Goal: Transaction & Acquisition: Purchase product/service

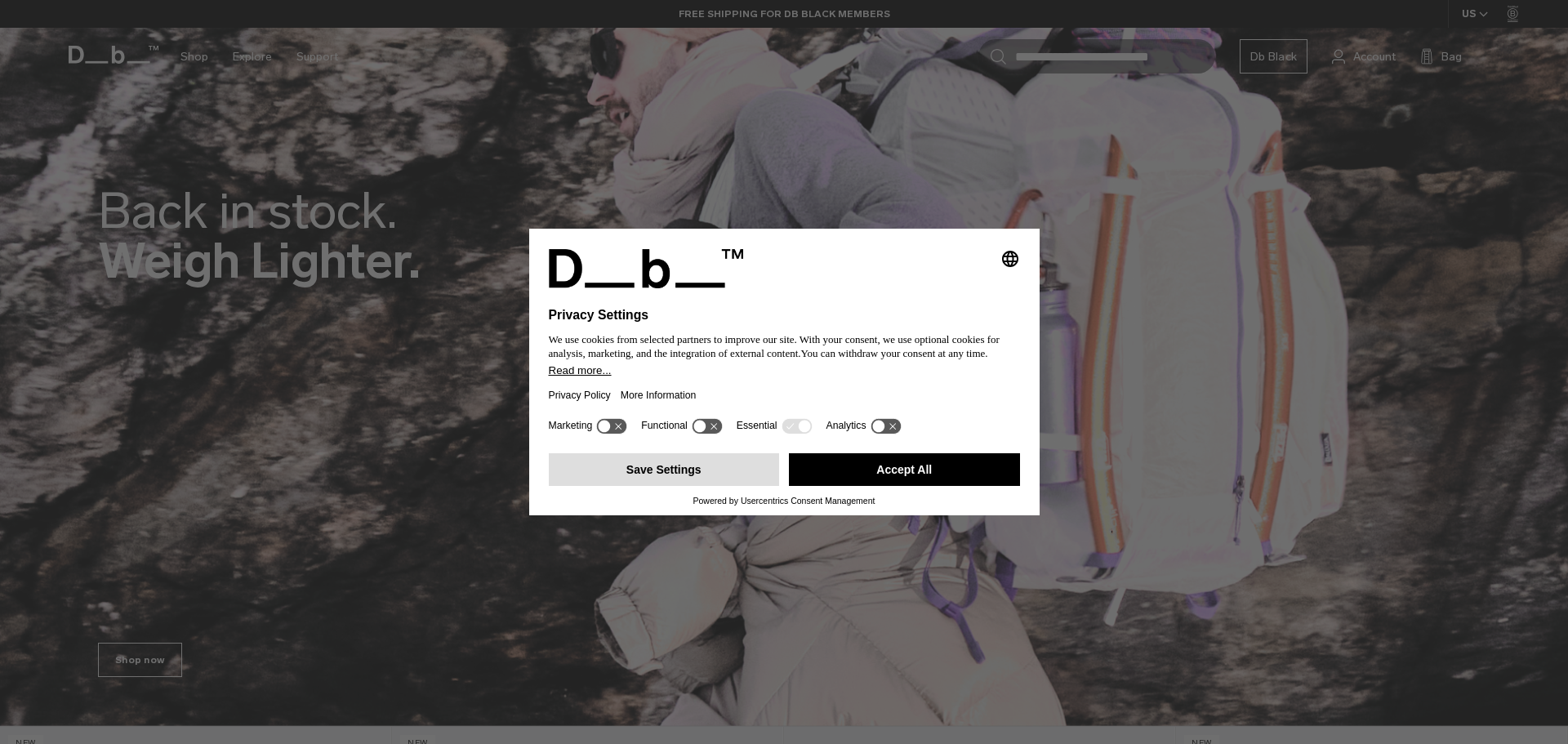
click at [662, 466] on button "Save Settings" at bounding box center [664, 470] width 231 height 33
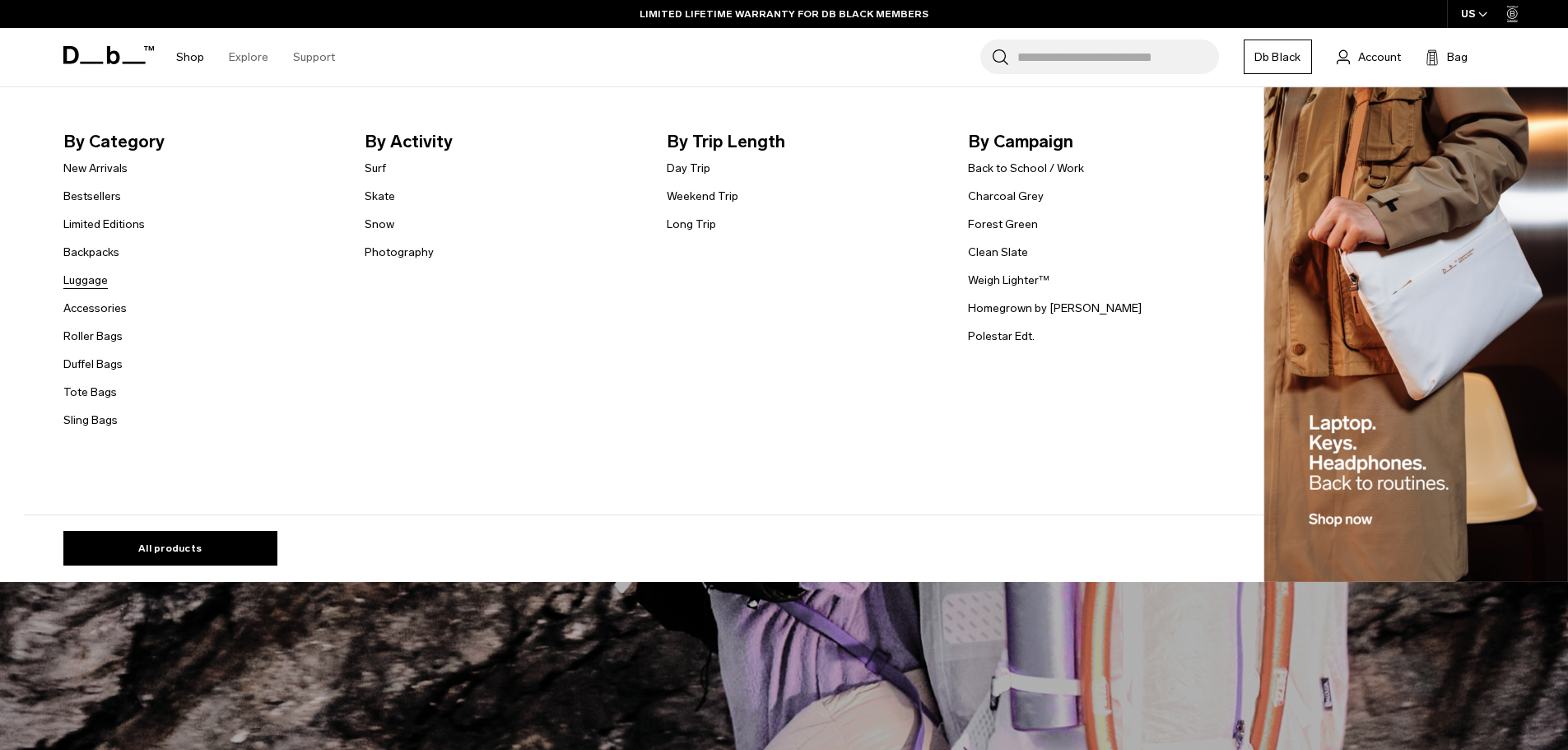
click at [95, 284] on link "Luggage" at bounding box center [86, 280] width 45 height 17
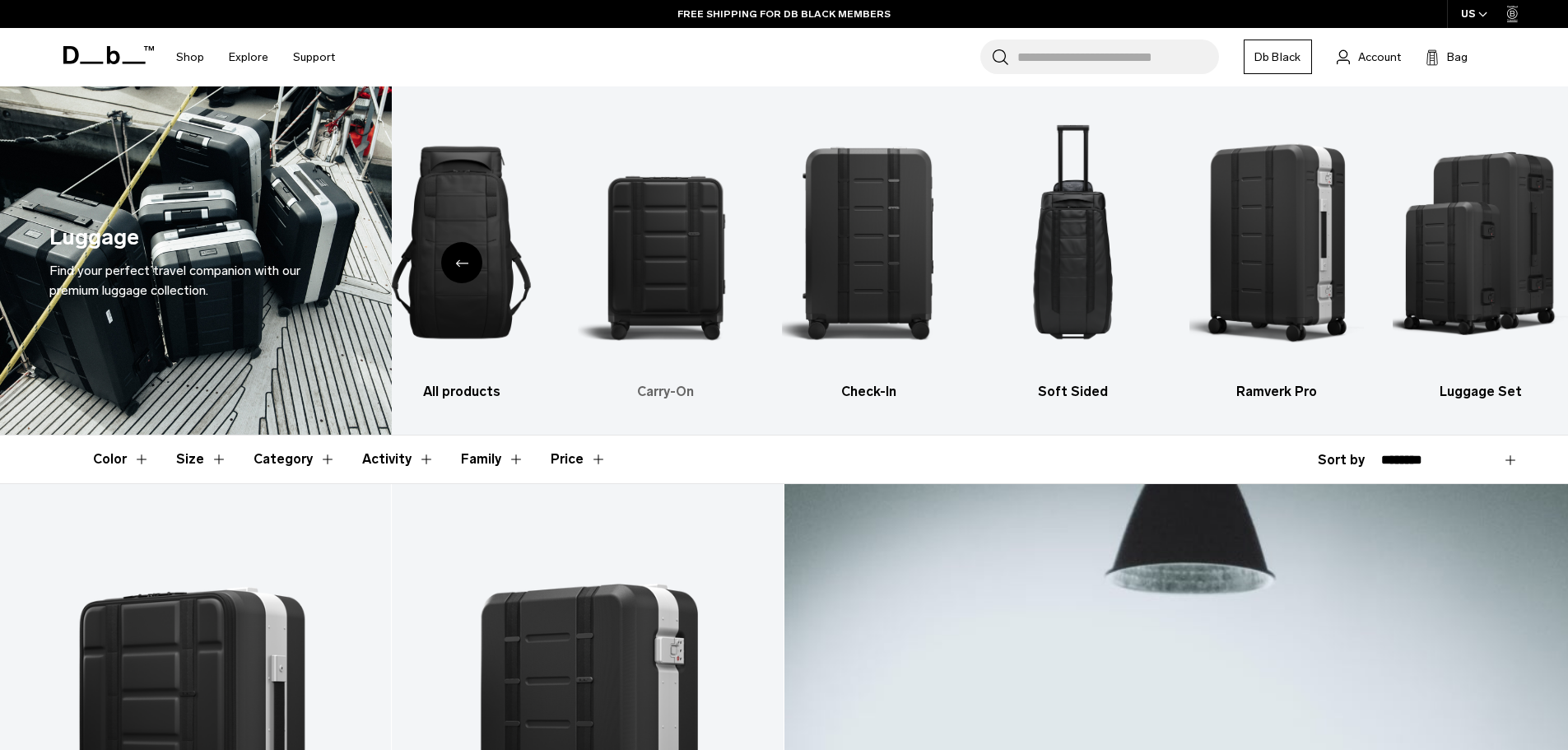
click at [667, 312] on img "2 / 6" at bounding box center [665, 243] width 175 height 263
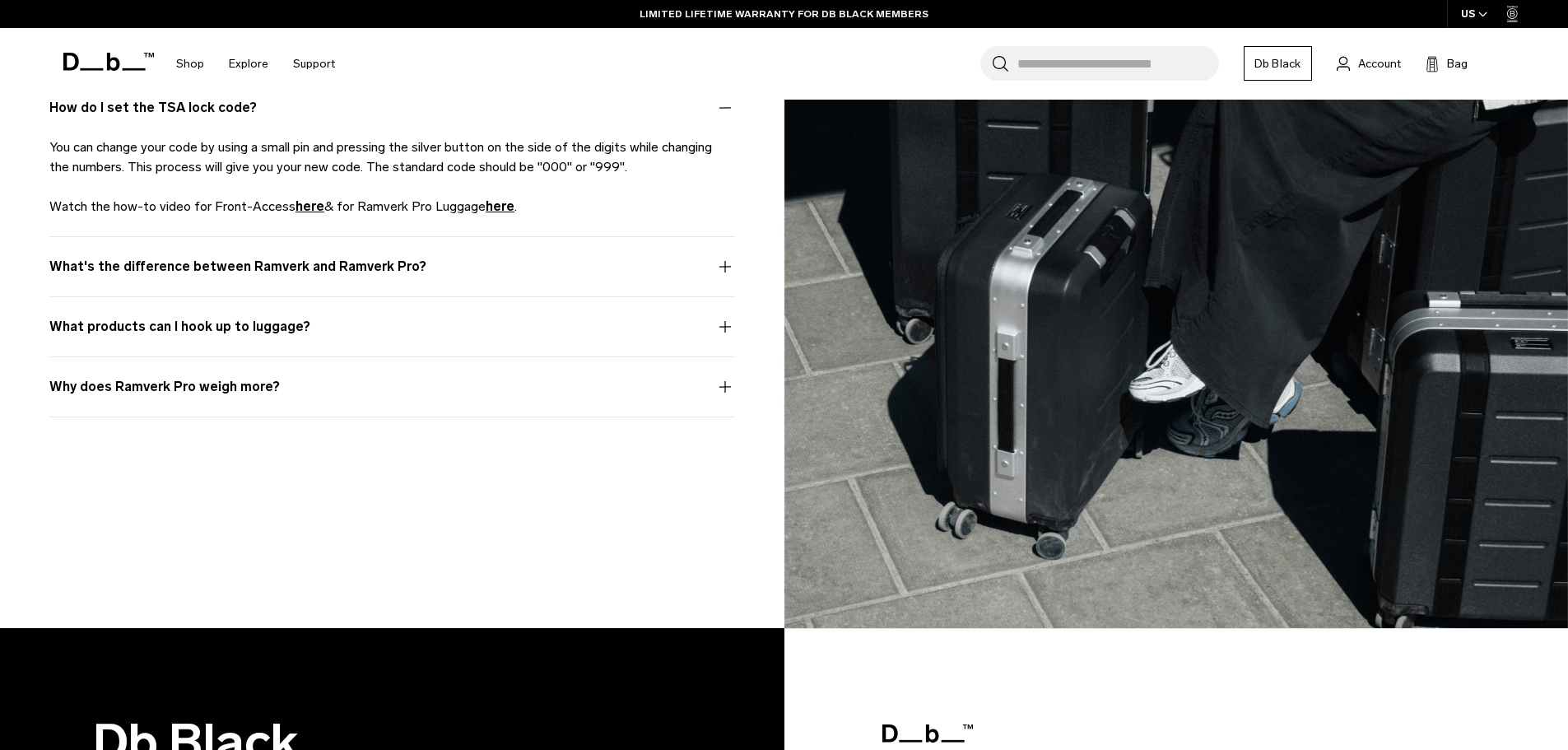
scroll to position [3459, 0]
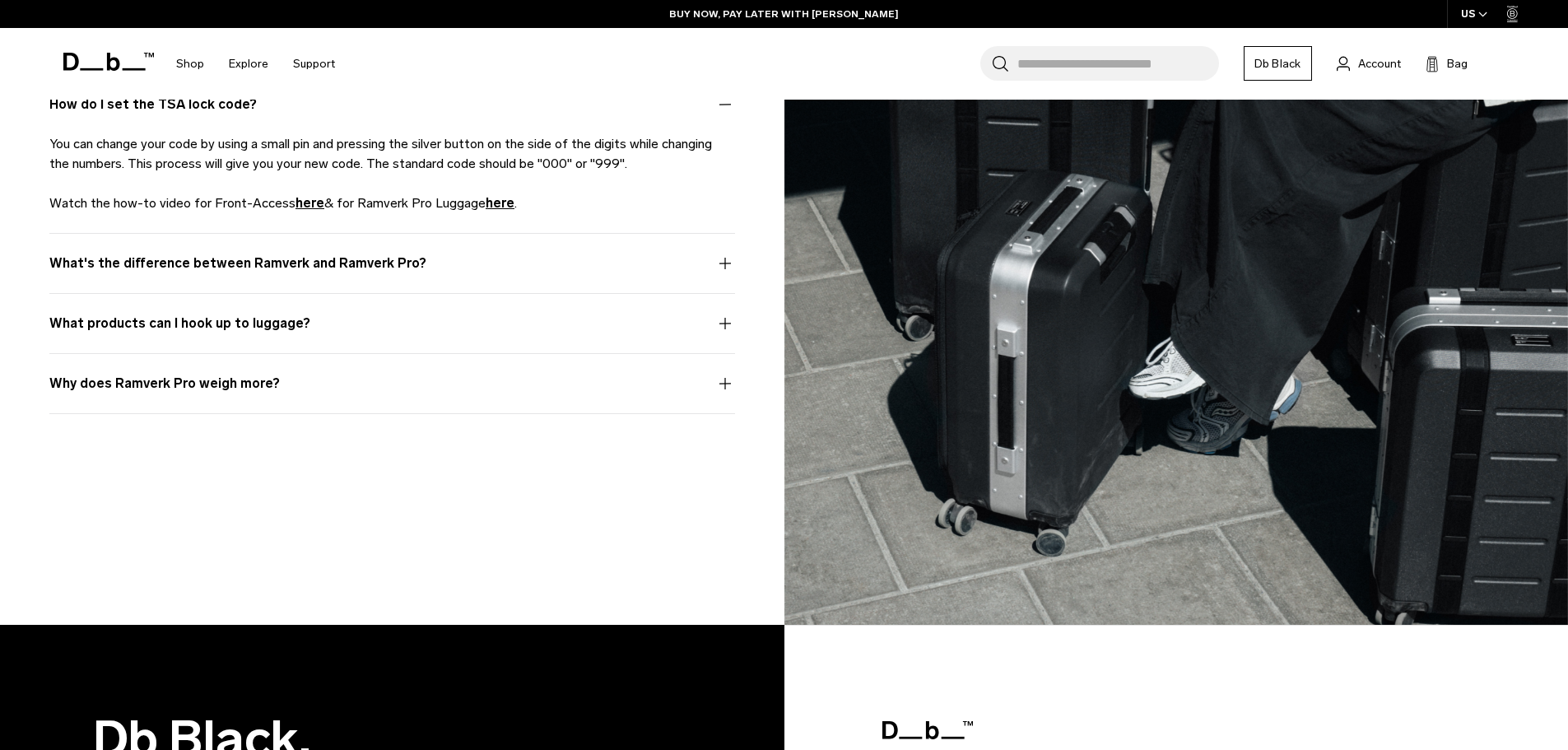
click at [725, 274] on button "What's the difference between Ramverk and Ramverk Pro?" at bounding box center [392, 273] width 686 height 39
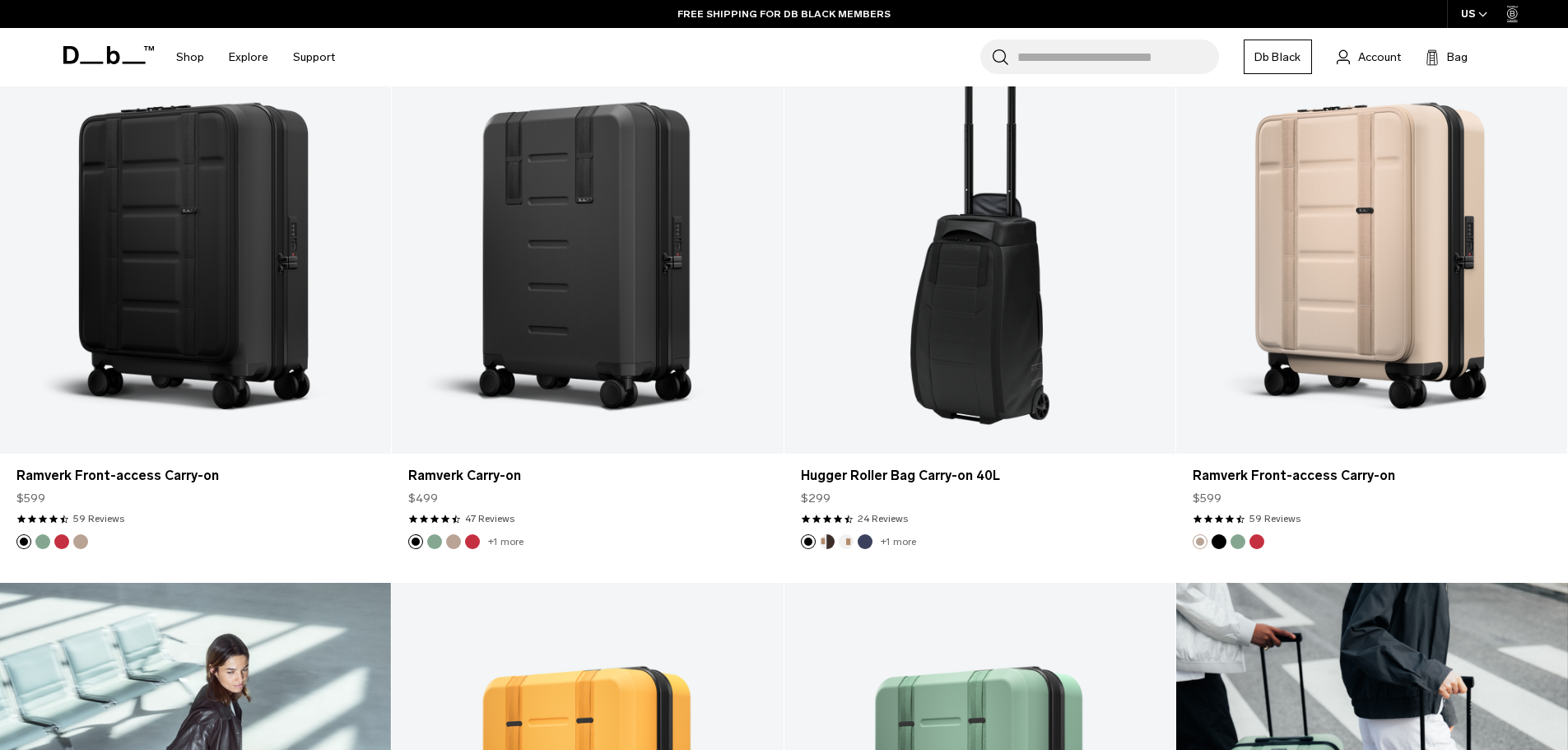
scroll to position [988, 0]
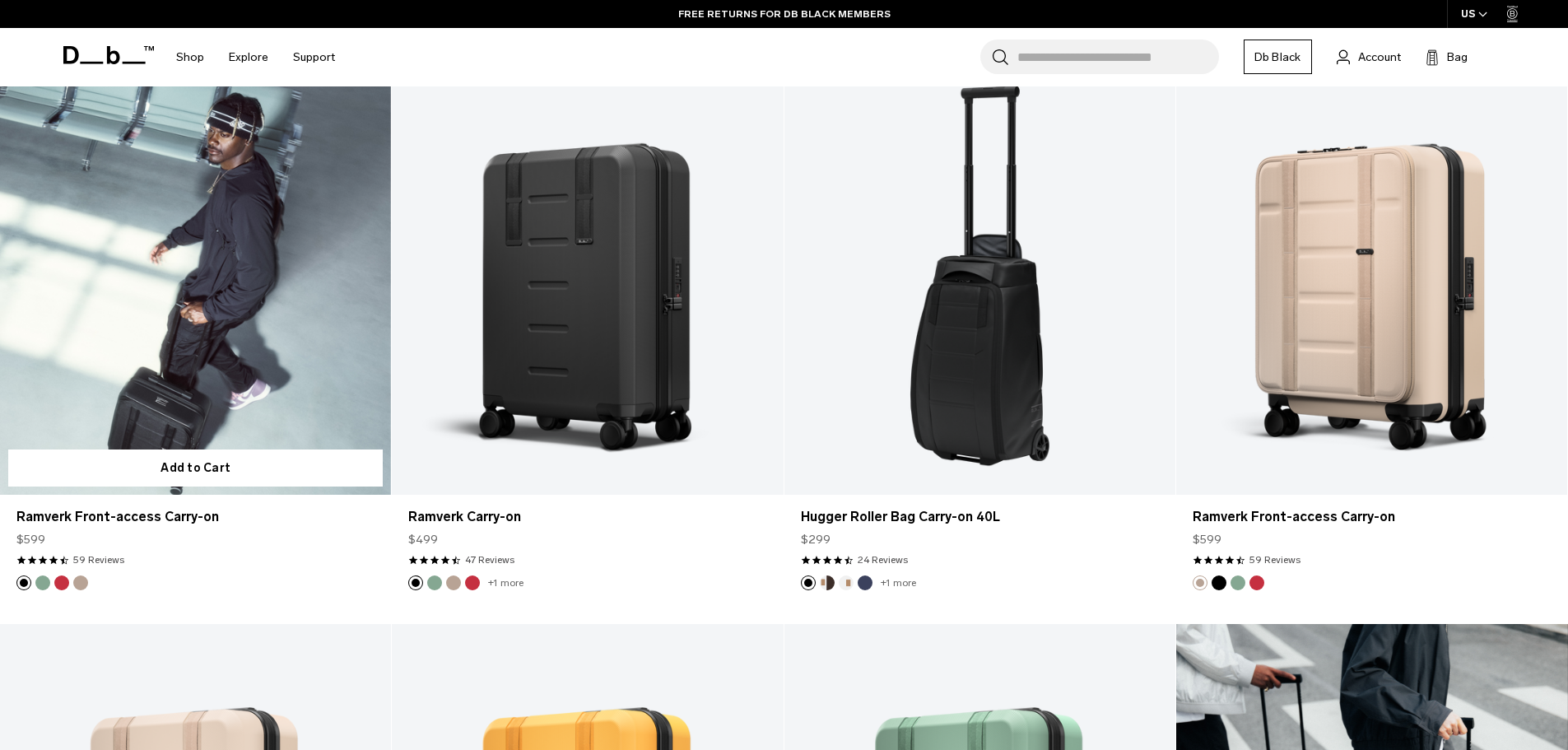
click at [309, 378] on link "Ramverk Front-access Carry-on" at bounding box center [195, 277] width 391 height 435
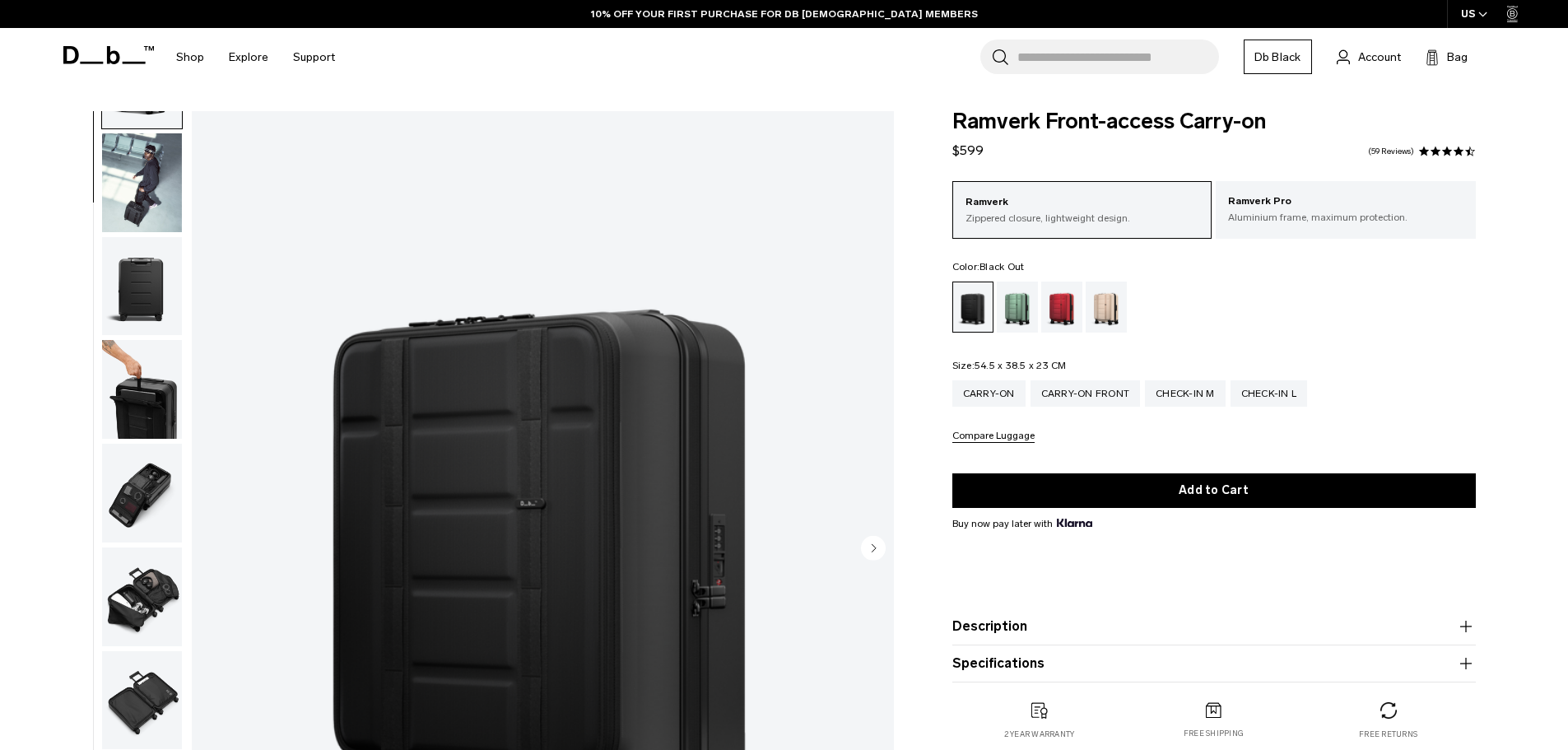
click at [152, 509] on img "button" at bounding box center [141, 493] width 80 height 98
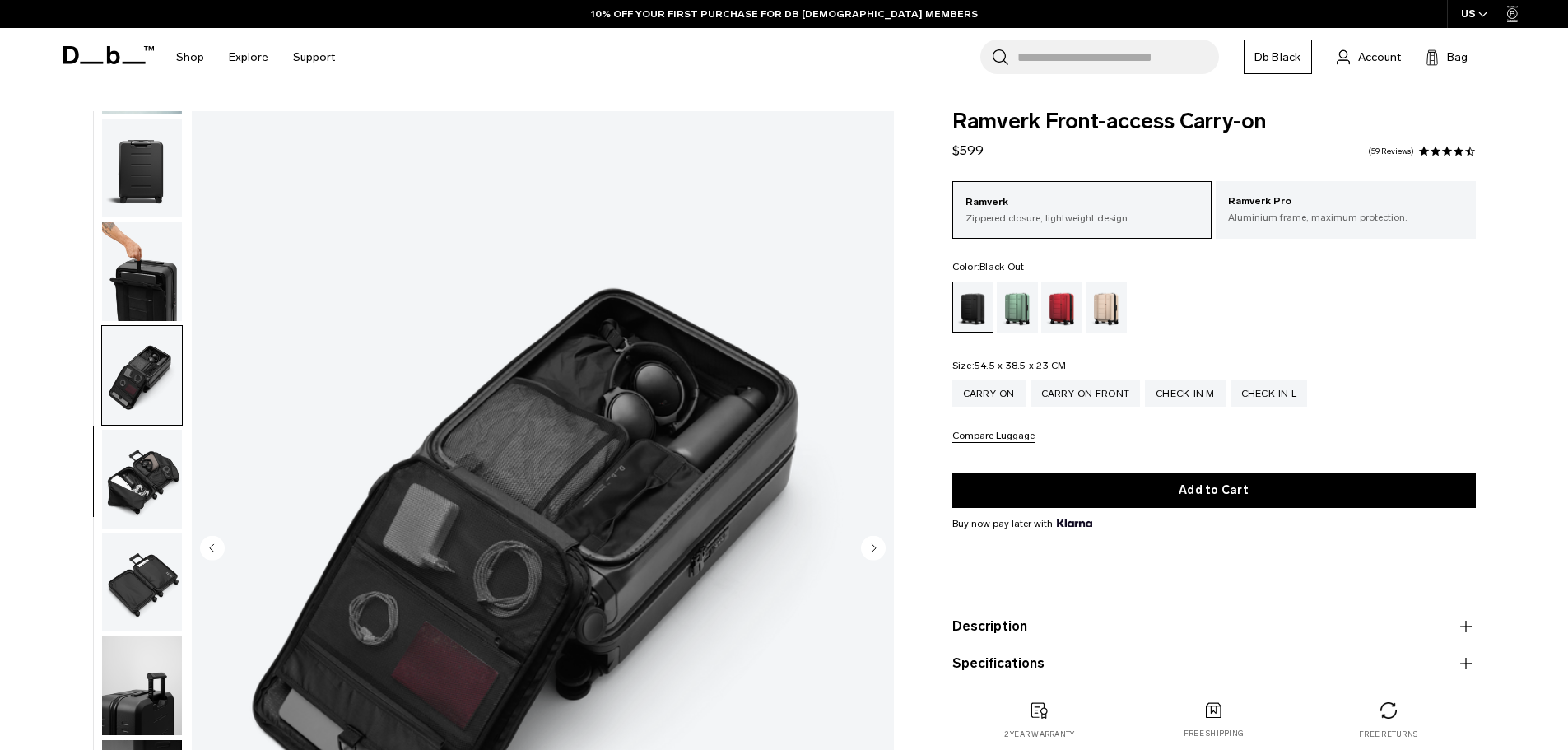
scroll to position [260, 0]
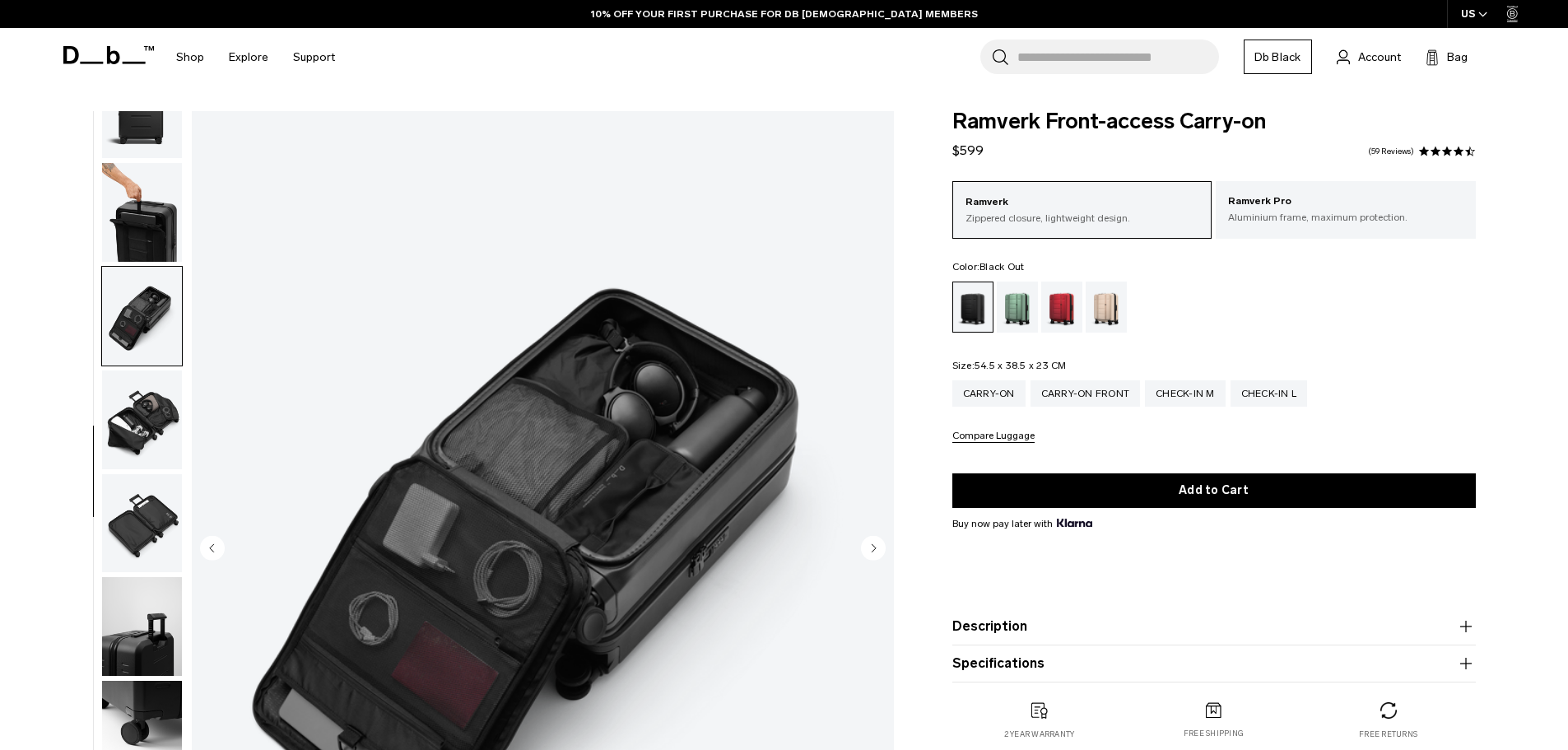
click at [131, 419] on img "button" at bounding box center [141, 420] width 80 height 98
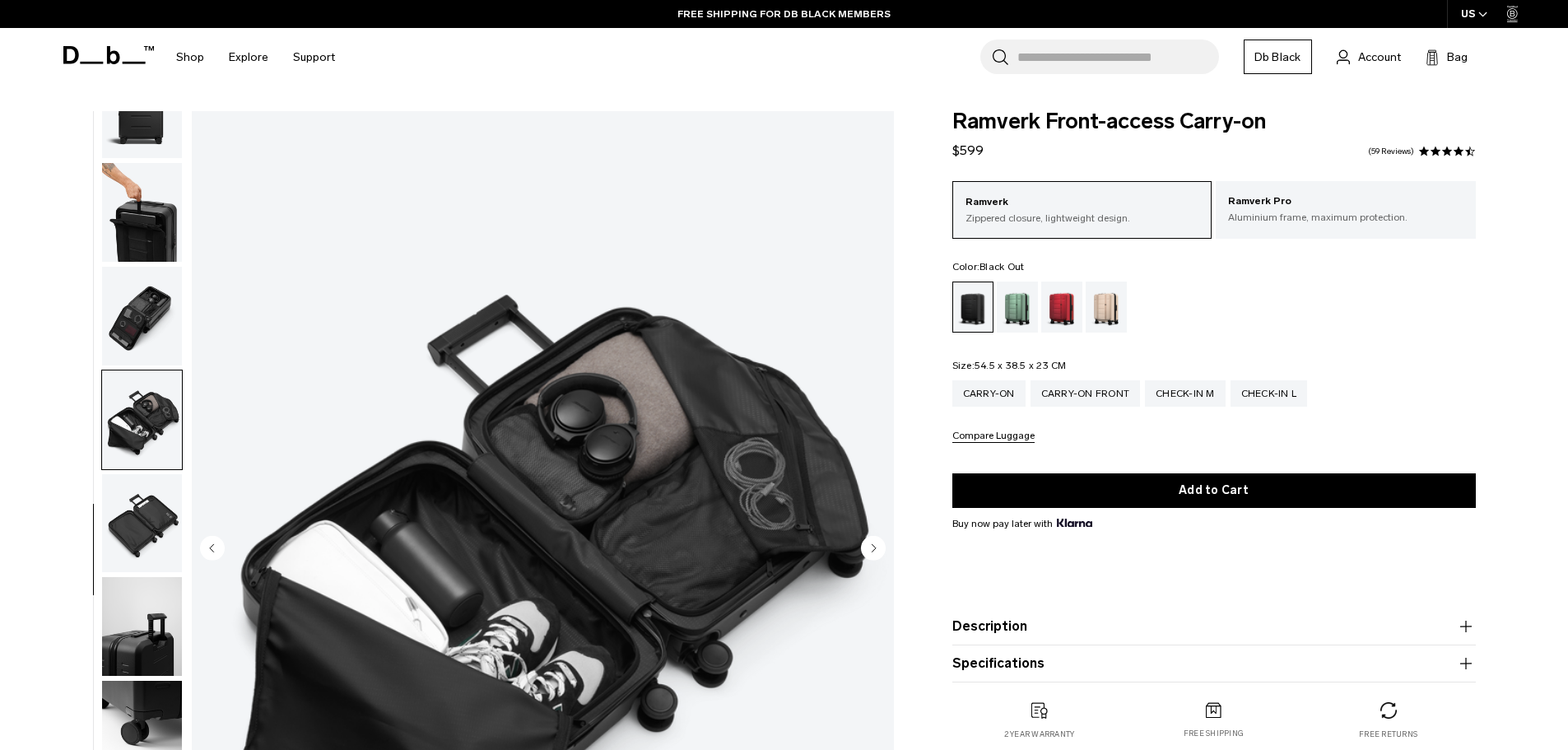
click at [140, 487] on img "button" at bounding box center [141, 524] width 80 height 98
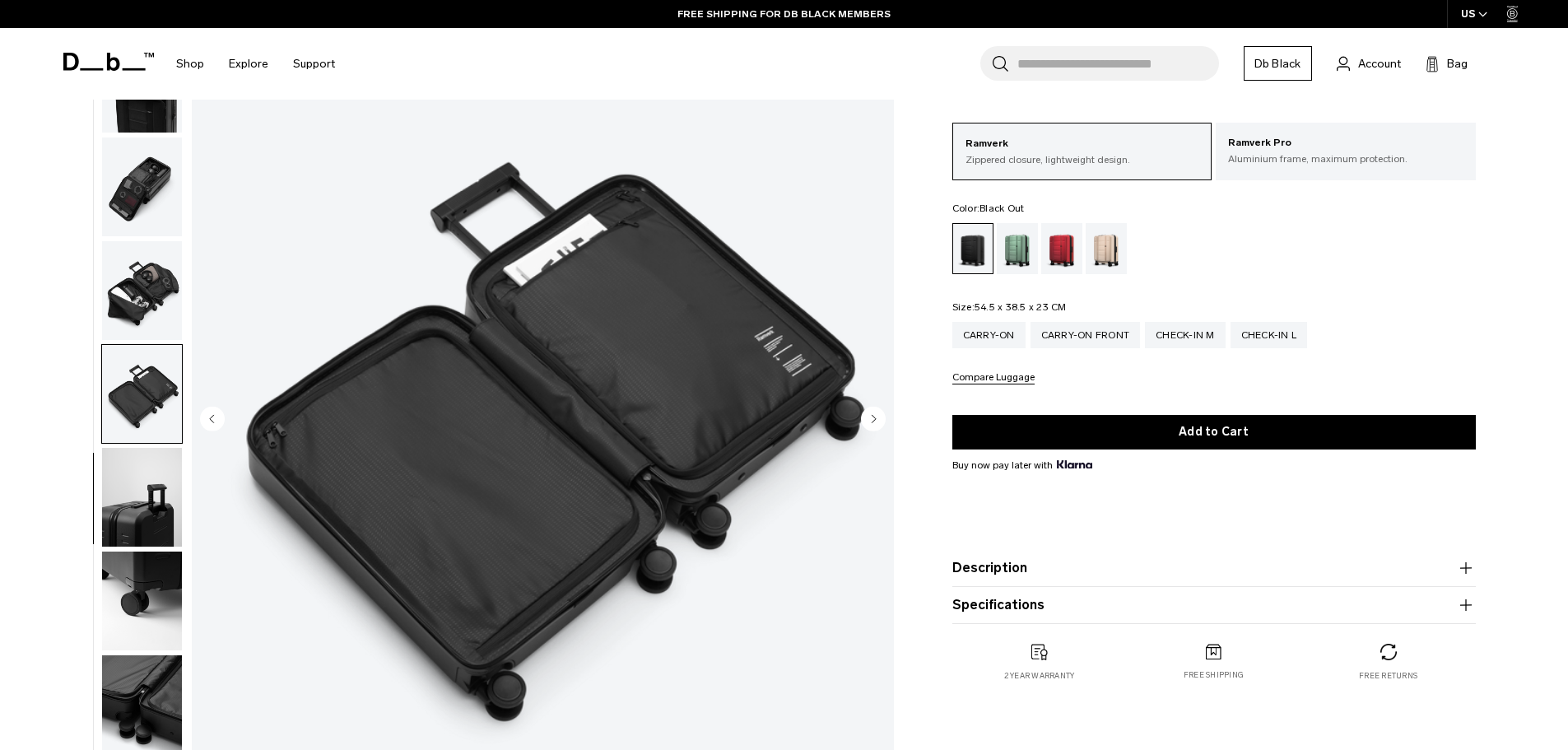
scroll to position [165, 0]
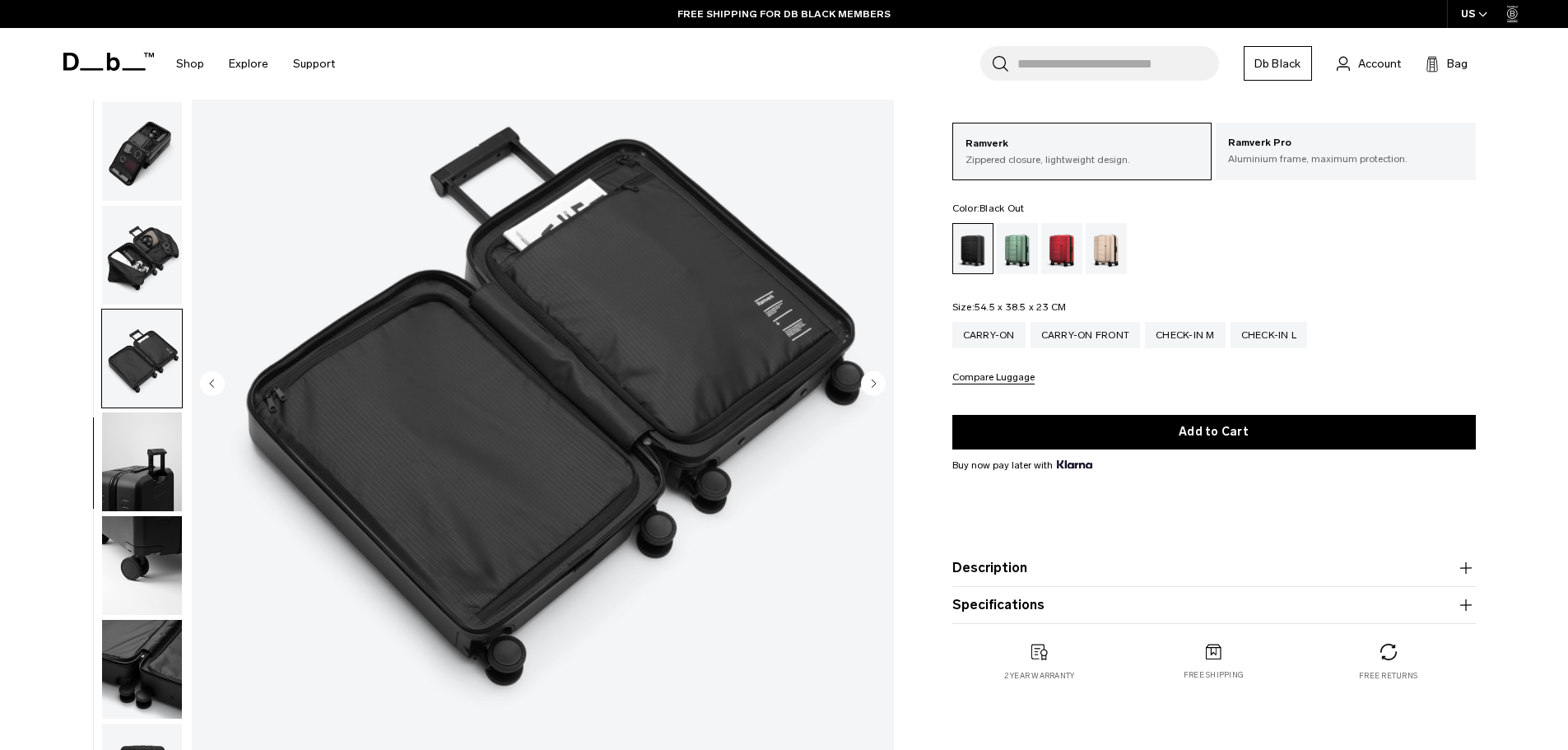
click at [140, 487] on img "button" at bounding box center [141, 462] width 80 height 98
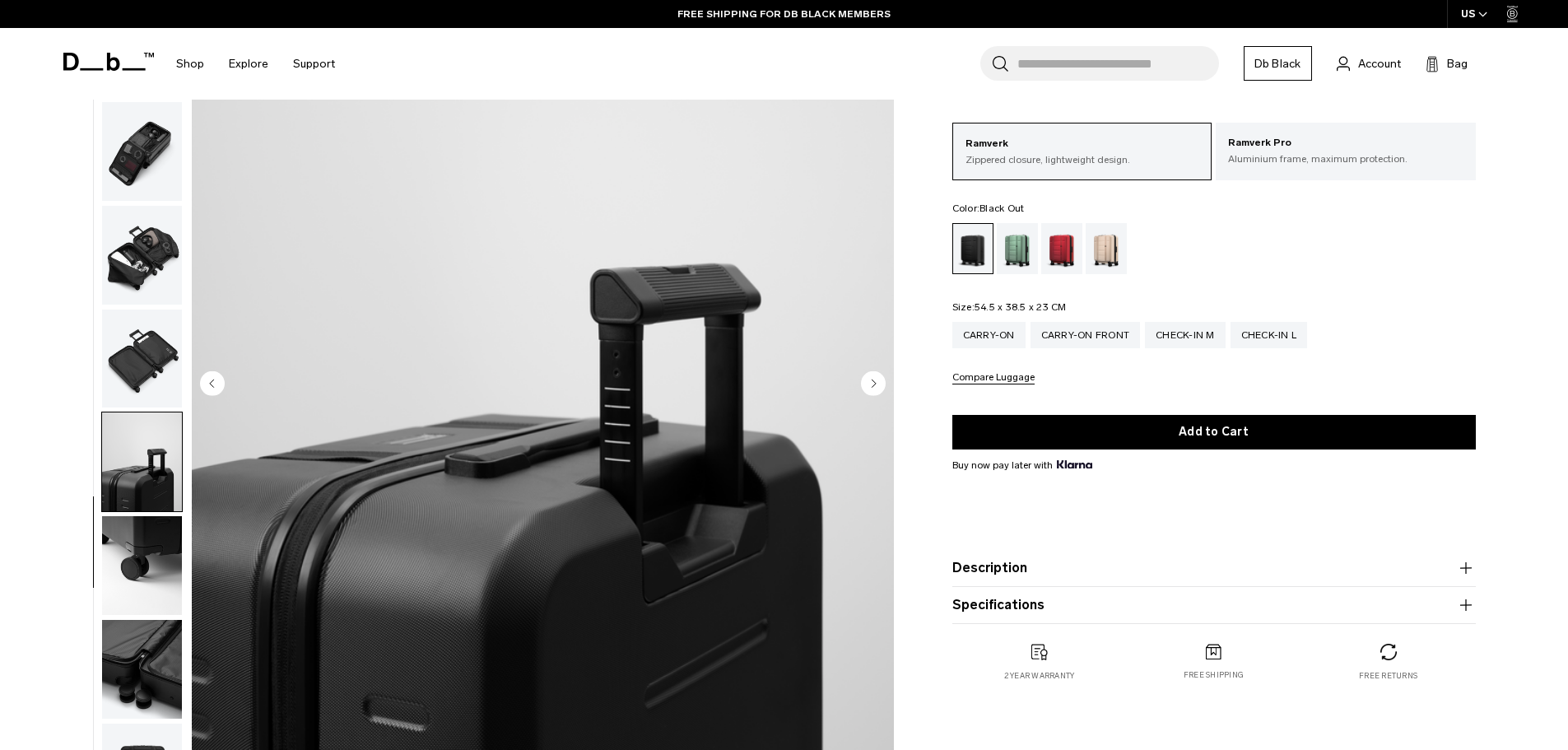
click at [139, 539] on img "button" at bounding box center [141, 566] width 80 height 98
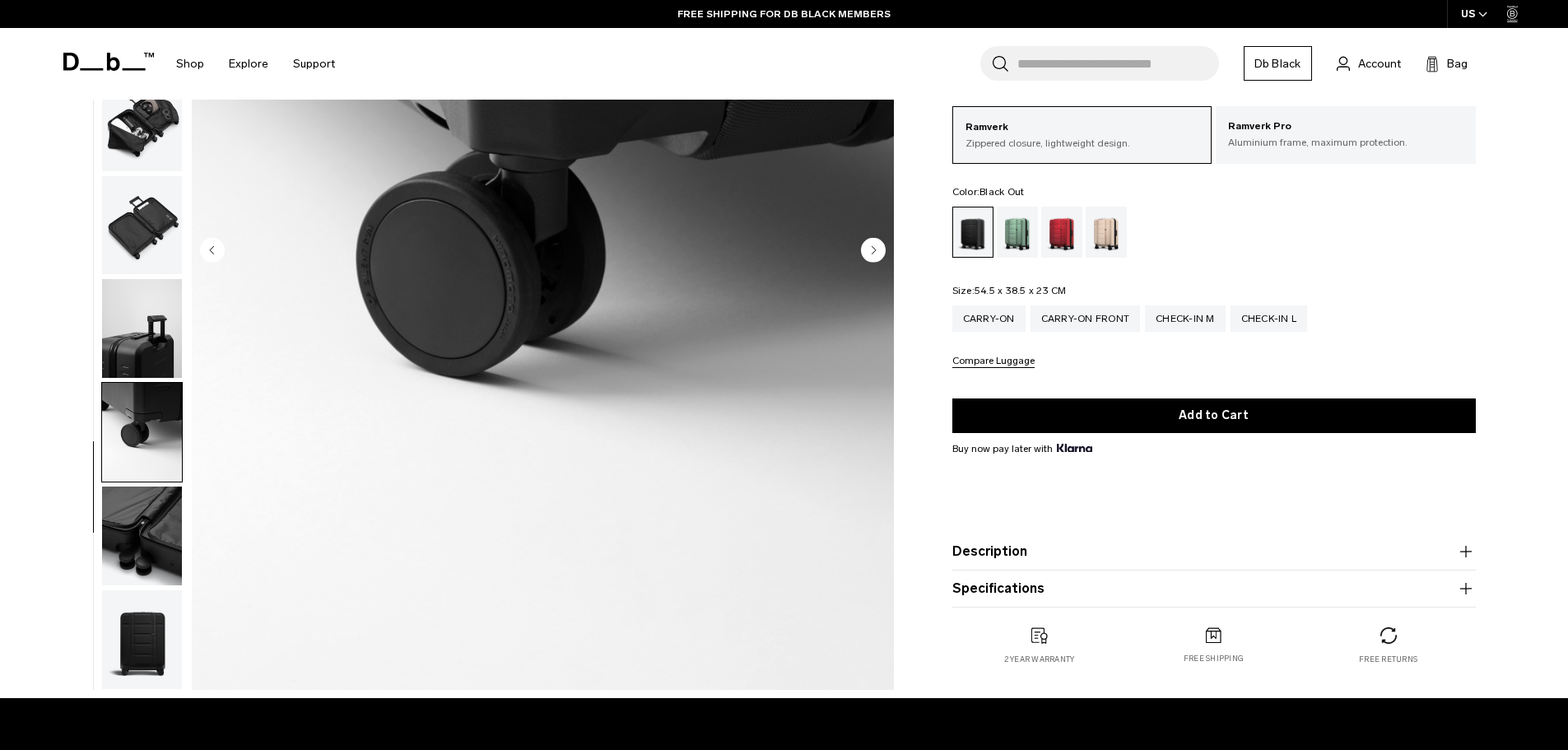
scroll to position [329, 0]
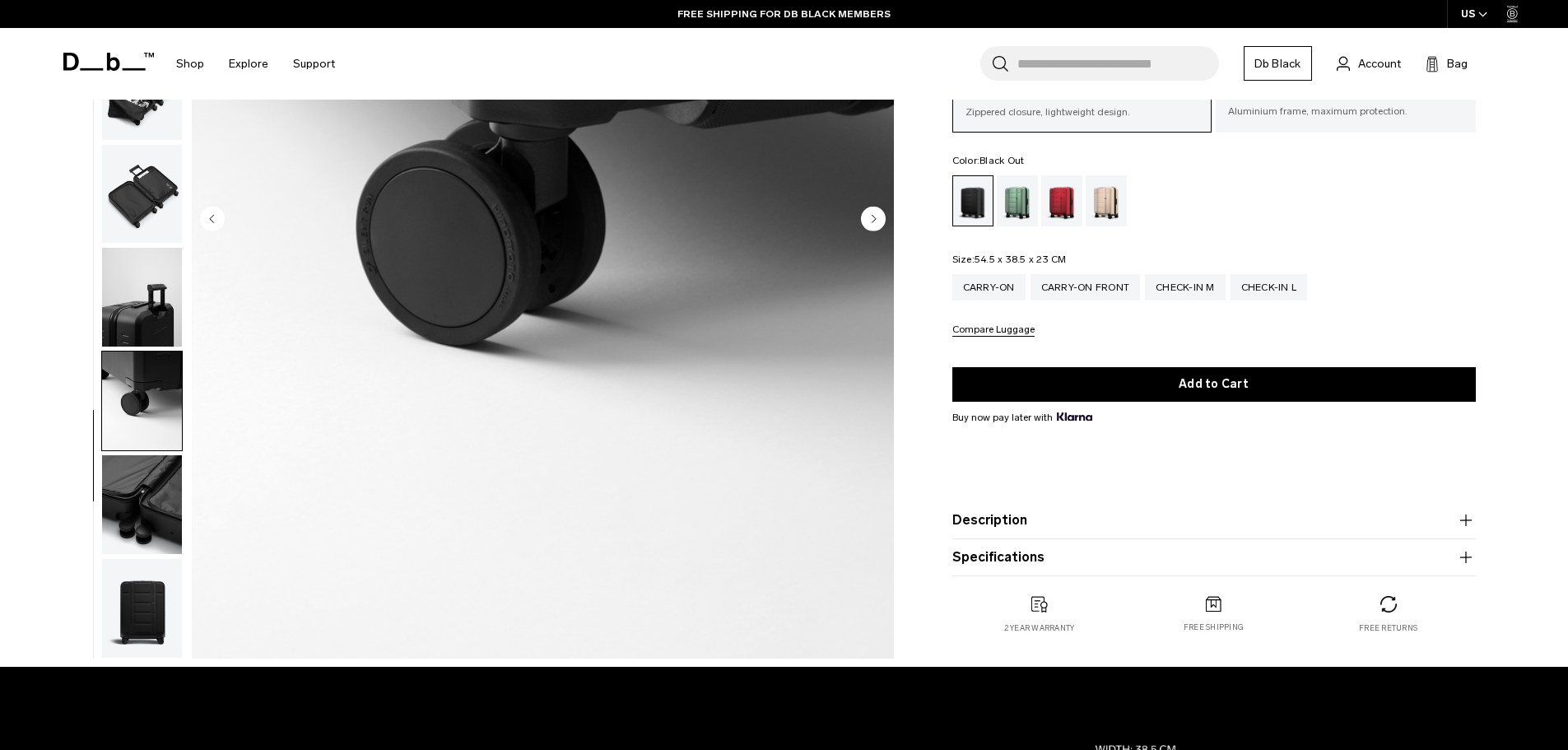
click at [138, 524] on img "button" at bounding box center [141, 505] width 80 height 98
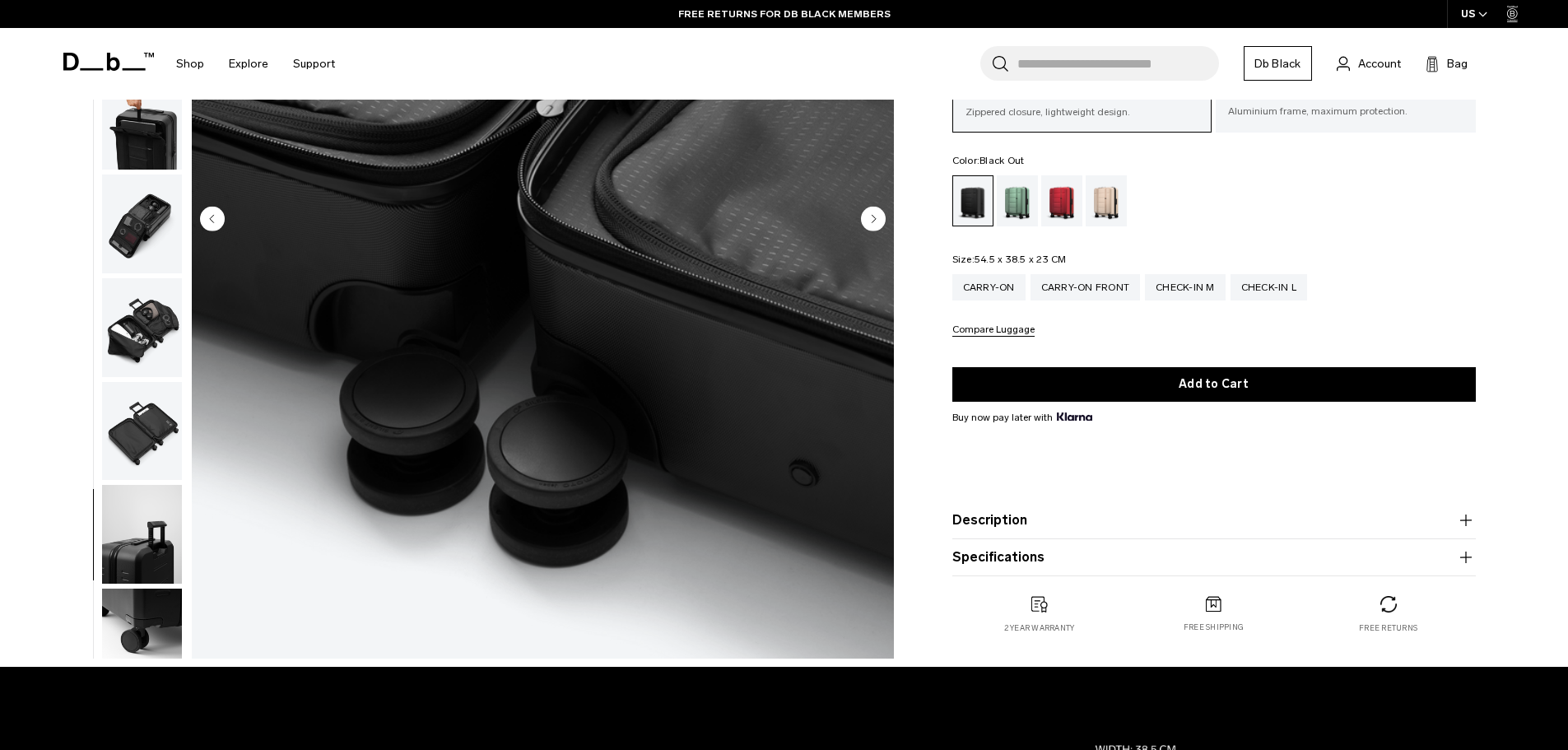
scroll to position [13, 0]
